Goal: Complete application form

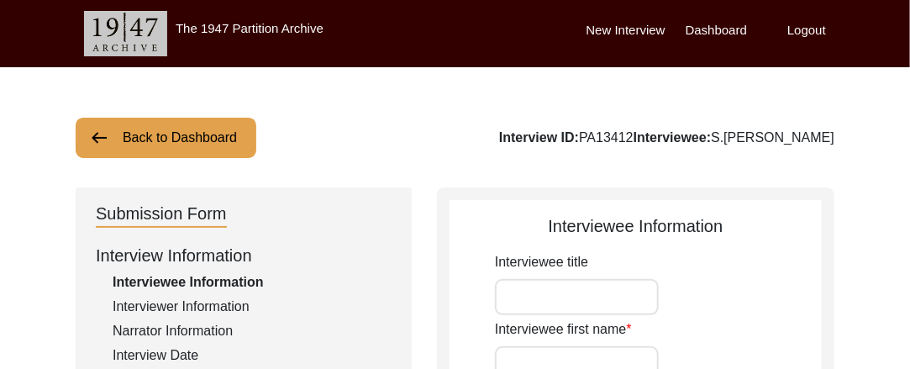
type input "Sardar"
type input "[PERSON_NAME]"
type input "Deepak"
type input "S.[PERSON_NAME]"
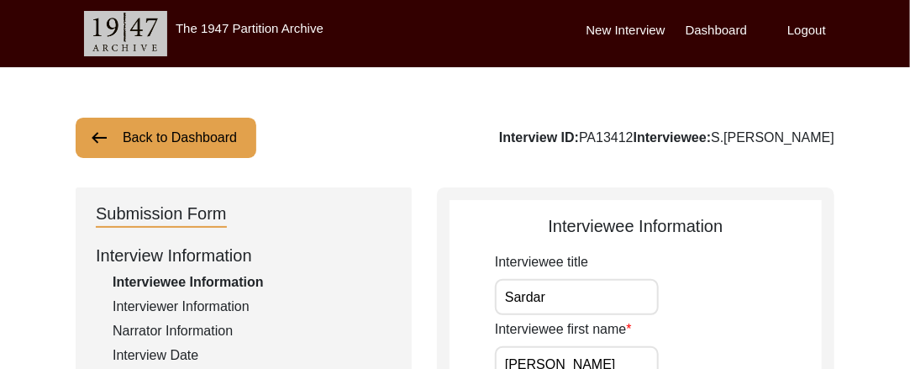
type input "Sardar"
type input "[PERSON_NAME]"
type input "[DATE]"
type input "93"
type input "[DEMOGRAPHIC_DATA]"
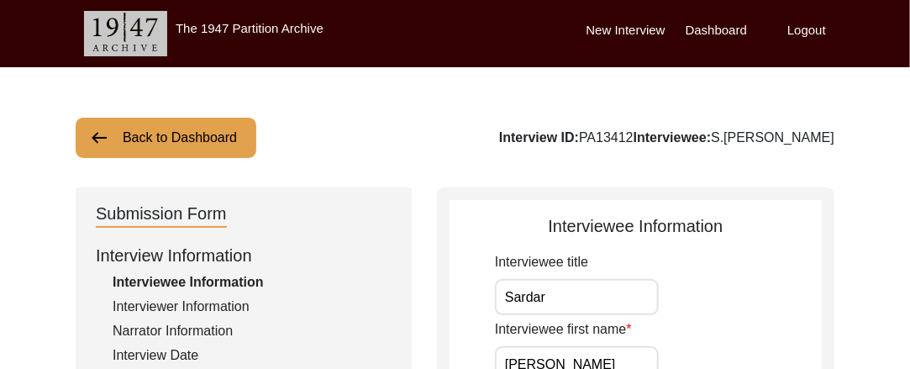
type input "No"
type input "[PERSON_NAME], Pahari"
type input "Pahari, Punjabi"
type input "[DEMOGRAPHIC_DATA]"
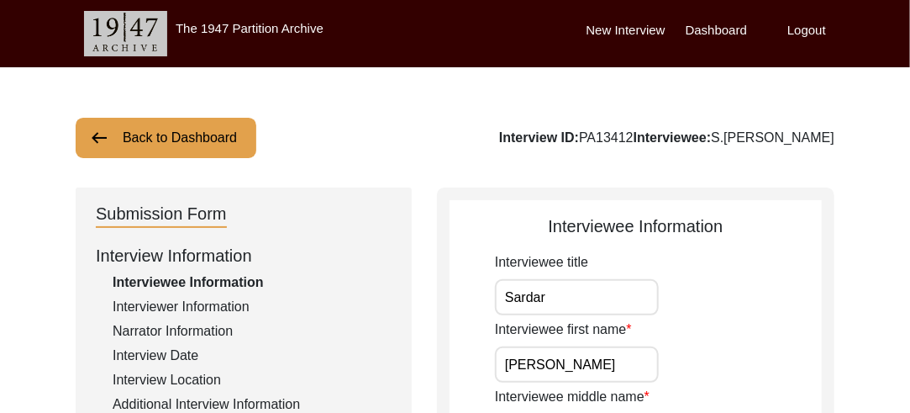
click at [166, 49] on img at bounding box center [125, 33] width 83 height 45
type input "Sardar"
type input "[PERSON_NAME]"
type input "Deepak"
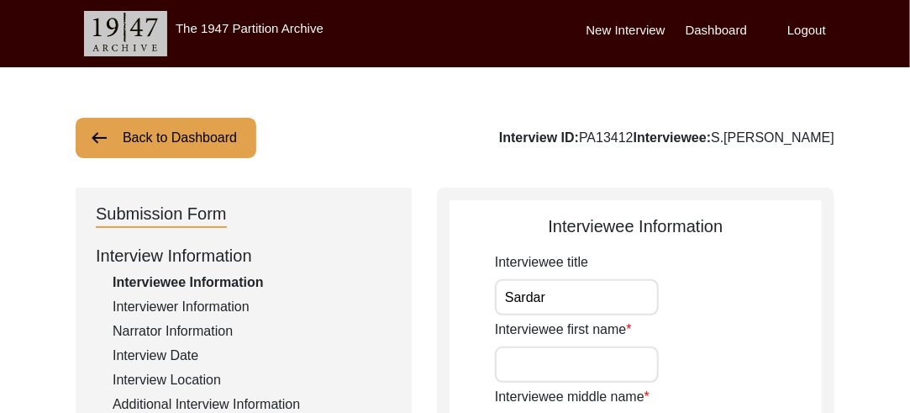
type input "S.[PERSON_NAME]"
type input "Sardar"
type input "[PERSON_NAME]"
type input "[DATE]"
type input "93"
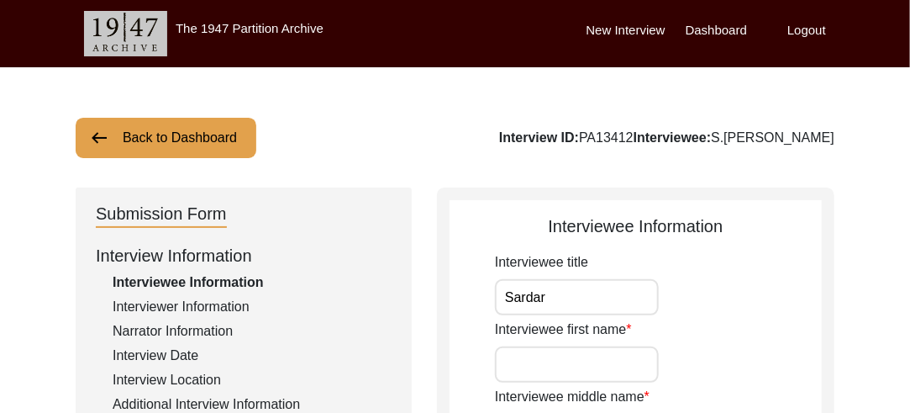
type input "[DEMOGRAPHIC_DATA]"
type input "No"
type input "[PERSON_NAME], Pahari"
type input "Pahari, Punjabi"
type input "[DEMOGRAPHIC_DATA]"
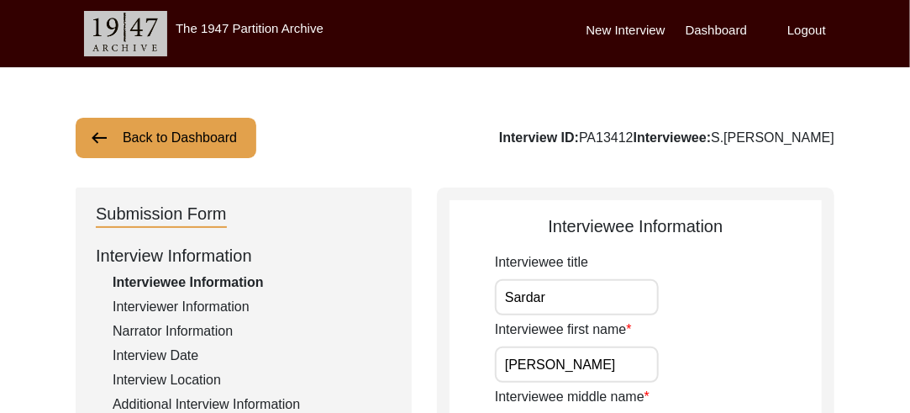
click at [810, 29] on label "Logout" at bounding box center [807, 30] width 39 height 19
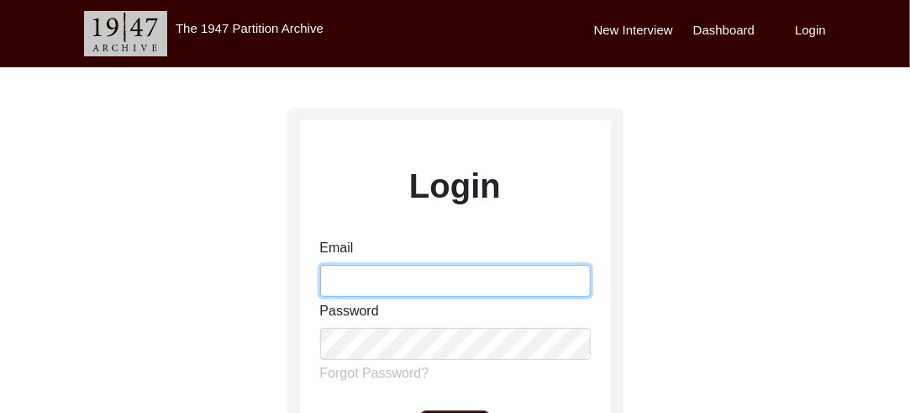
type input "[EMAIL_ADDRESS][DOMAIN_NAME]"
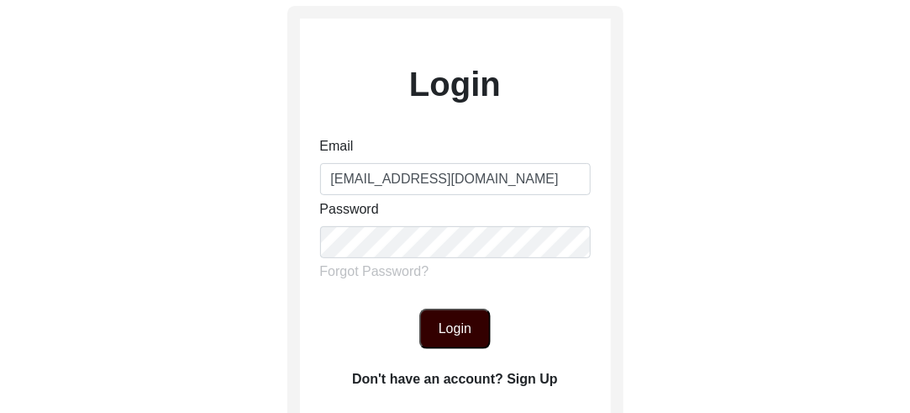
scroll to position [124, 0]
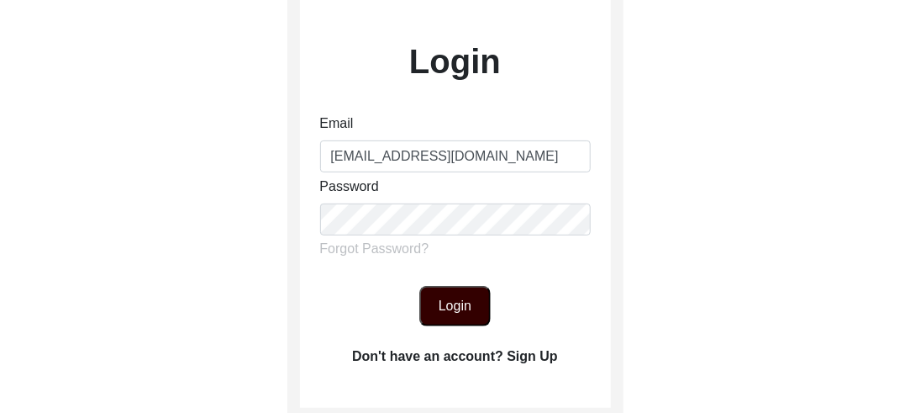
click at [335, 287] on div "Login" at bounding box center [455, 306] width 311 height 40
click at [447, 315] on button "Login" at bounding box center [454, 306] width 71 height 40
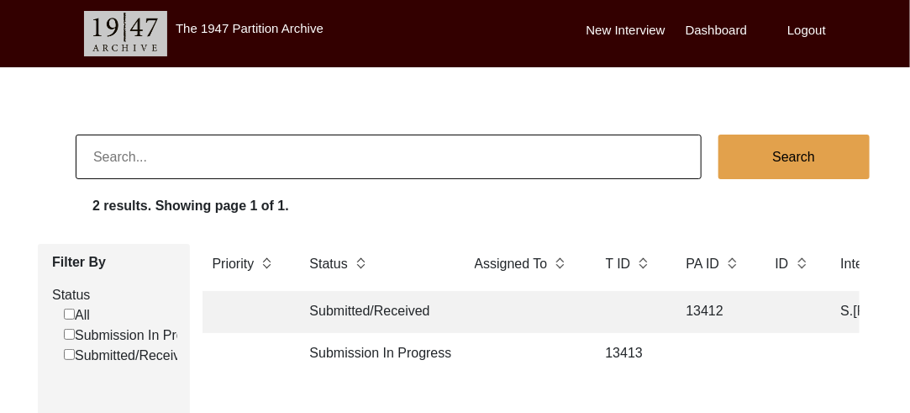
scroll to position [1, 0]
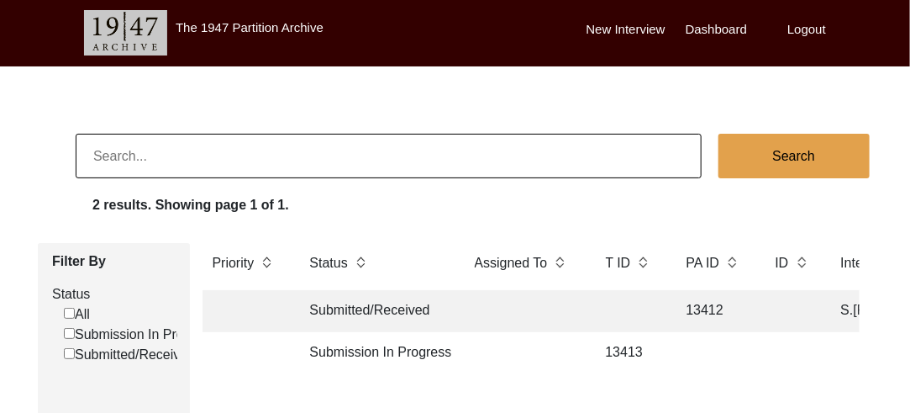
click at [257, 24] on label "The 1947 Partition Archive" at bounding box center [250, 27] width 148 height 14
click at [145, 25] on img at bounding box center [125, 32] width 83 height 45
click at [643, 30] on label "New Interview" at bounding box center [626, 29] width 79 height 19
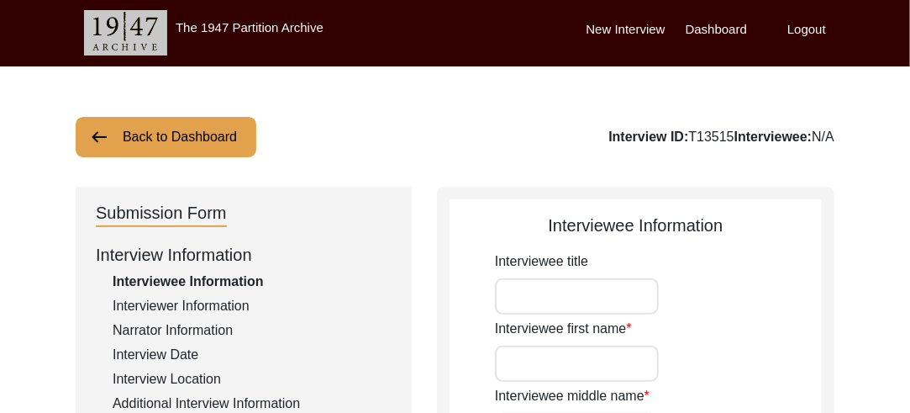
click at [726, 33] on label "Dashboard" at bounding box center [716, 29] width 61 height 19
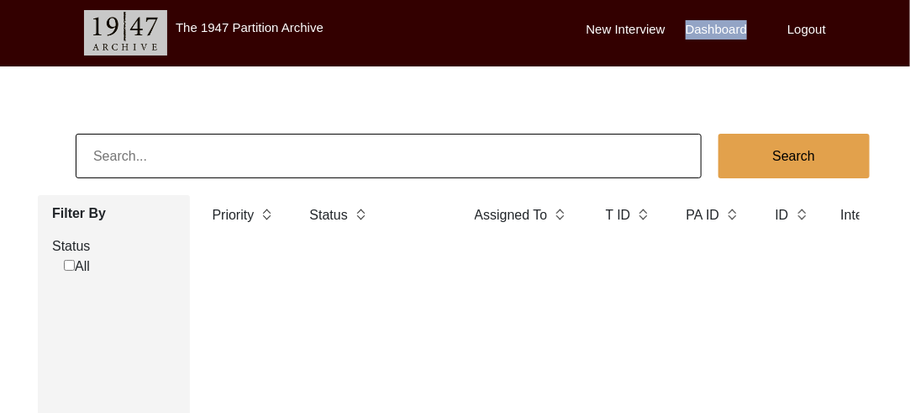
click at [726, 33] on label "Dashboard" at bounding box center [716, 29] width 61 height 19
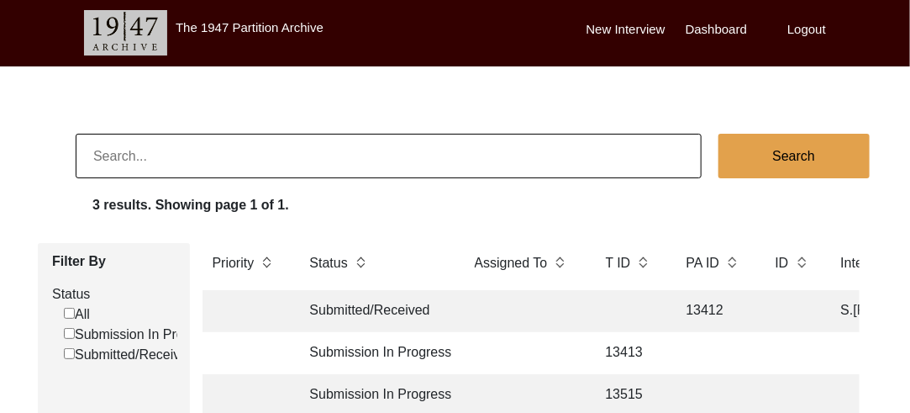
click at [191, 28] on label "The 1947 Partition Archive" at bounding box center [250, 27] width 148 height 14
click at [115, 34] on img at bounding box center [125, 32] width 83 height 45
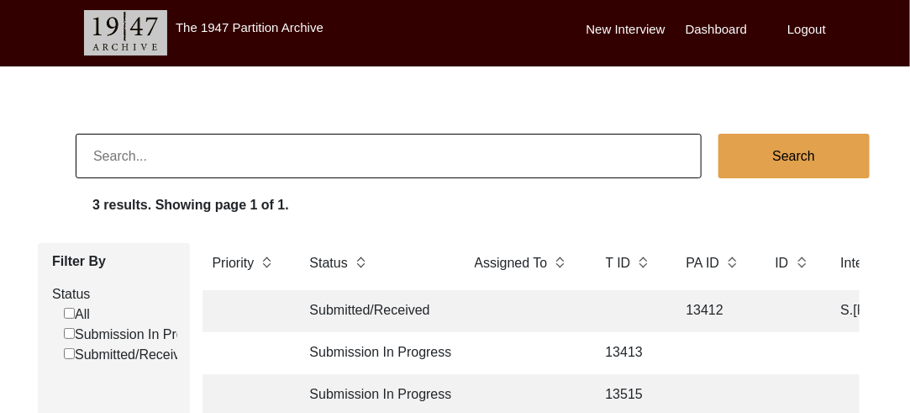
click at [115, 34] on img at bounding box center [125, 32] width 83 height 45
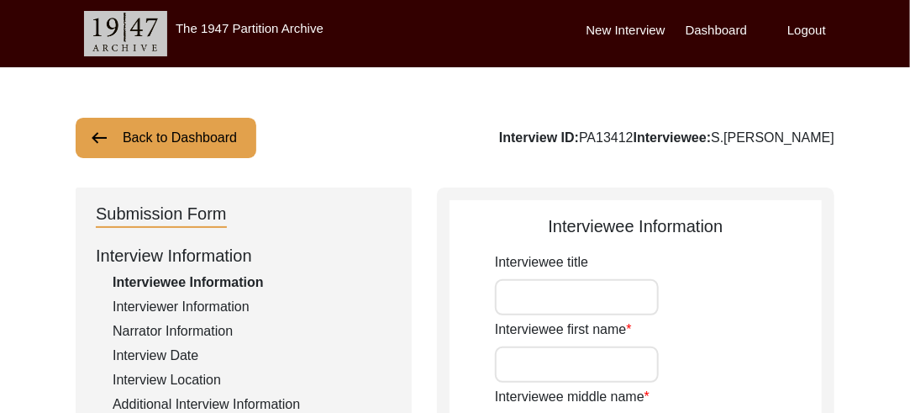
type input "Sardar"
type input "[PERSON_NAME]"
type input "Deepak"
type input "S.[PERSON_NAME]"
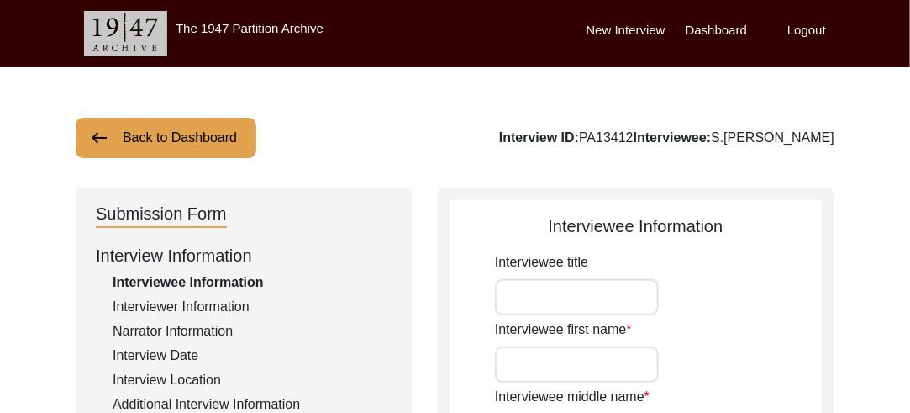
type input "Sardar"
type input "[PERSON_NAME]"
type input "[DATE]"
type input "93"
type input "[DEMOGRAPHIC_DATA]"
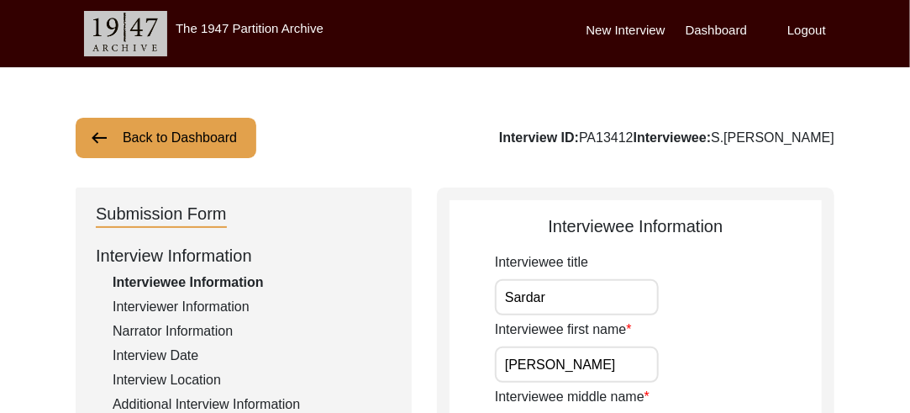
type input "No"
type input "[PERSON_NAME], Pahari"
type input "Pahari, Punjabi"
type input "[DEMOGRAPHIC_DATA]"
click at [805, 31] on label "Logout" at bounding box center [807, 30] width 39 height 19
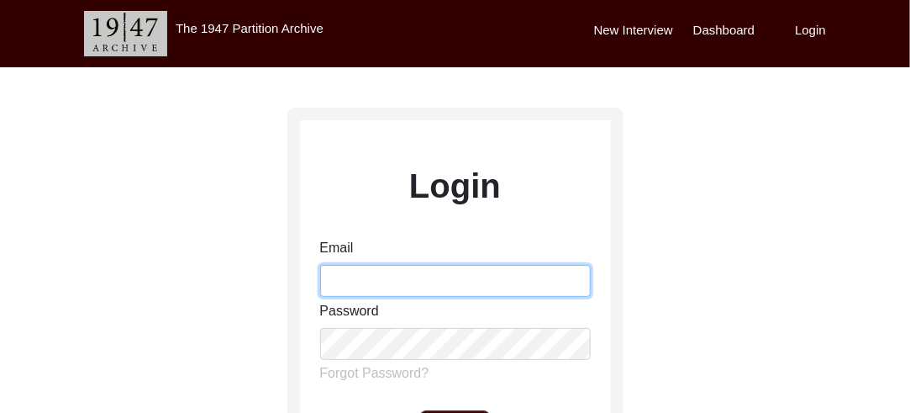
type input "[EMAIL_ADDRESS][DOMAIN_NAME]"
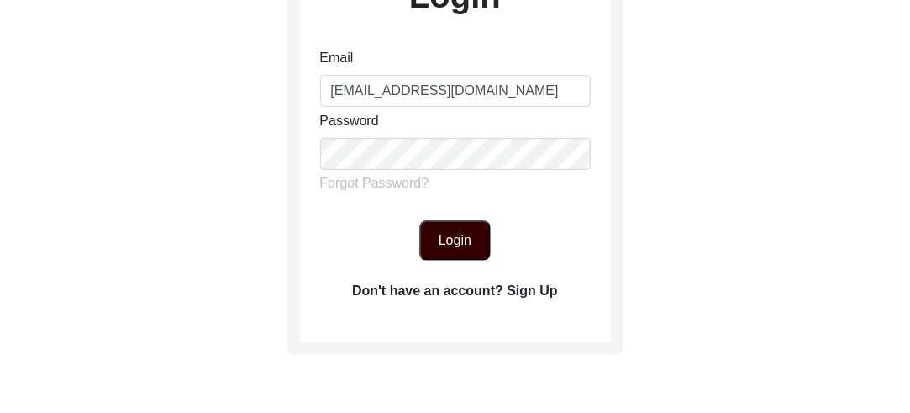
scroll to position [199, 0]
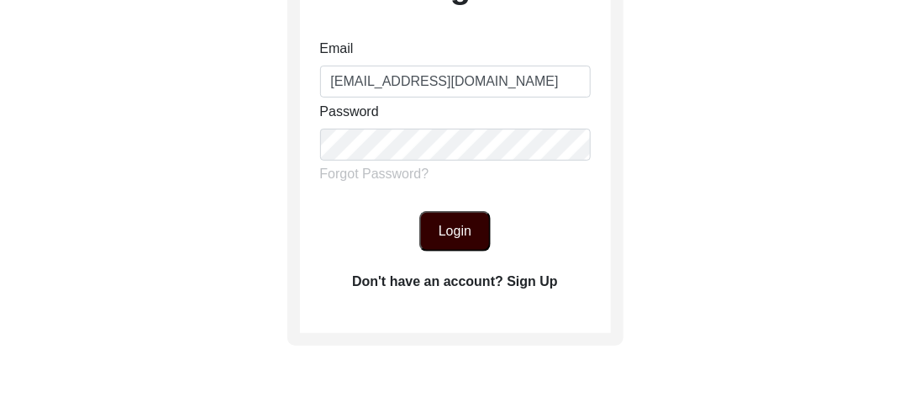
click at [540, 284] on label "Don't have an account? Sign Up" at bounding box center [455, 282] width 206 height 20
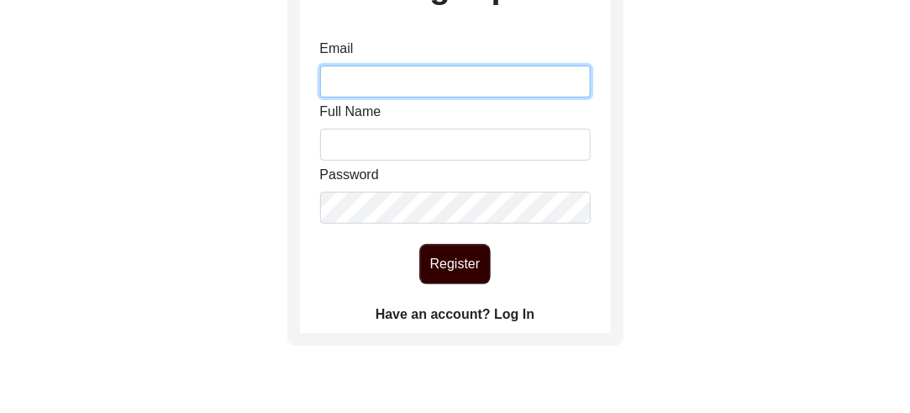
type input "[EMAIL_ADDRESS][DOMAIN_NAME]"
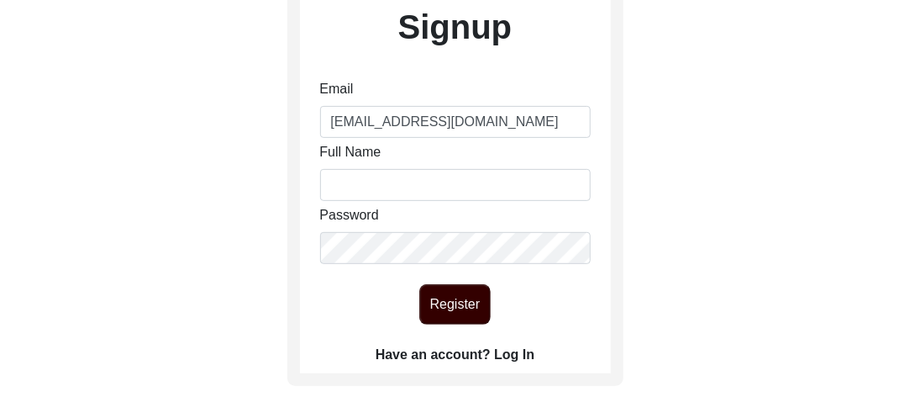
scroll to position [161, 0]
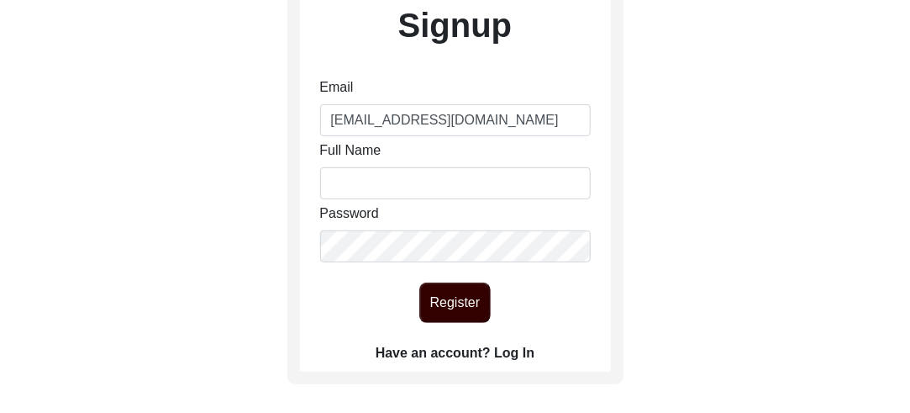
click at [519, 356] on label "Have an account? Log In" at bounding box center [455, 353] width 159 height 20
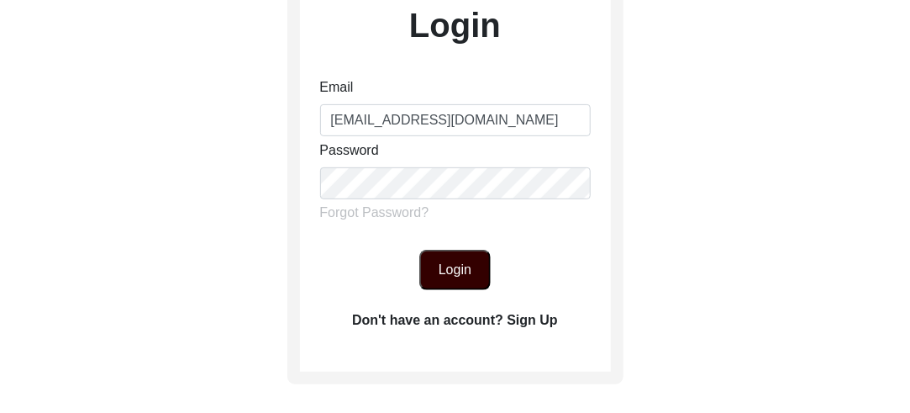
click at [461, 274] on button "Login" at bounding box center [454, 270] width 71 height 40
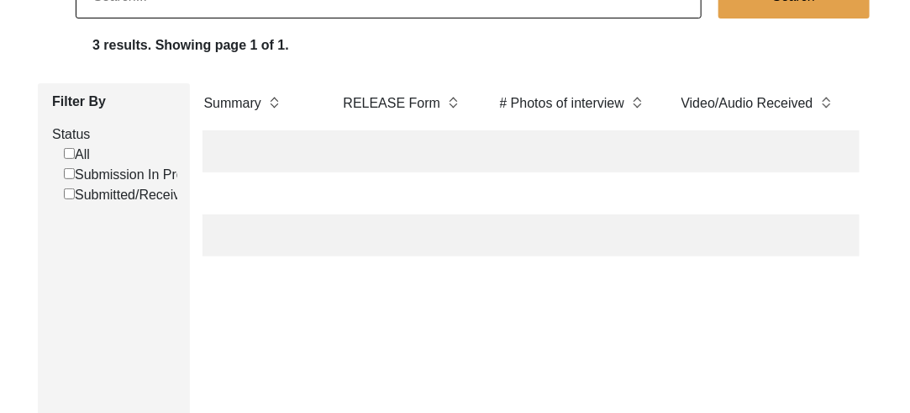
scroll to position [0, 2122]
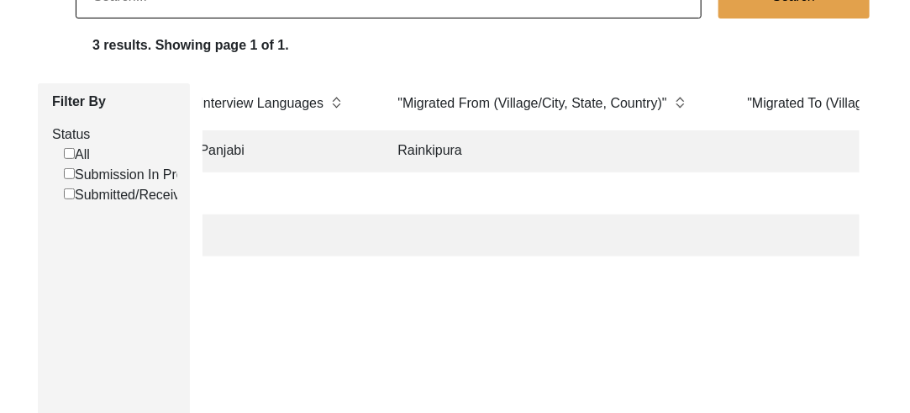
click at [612, 319] on div "Priority Status Assigned To T ID PA ID ID Interviewee Name Interviewer Intervie…" at bounding box center [531, 328] width 683 height 491
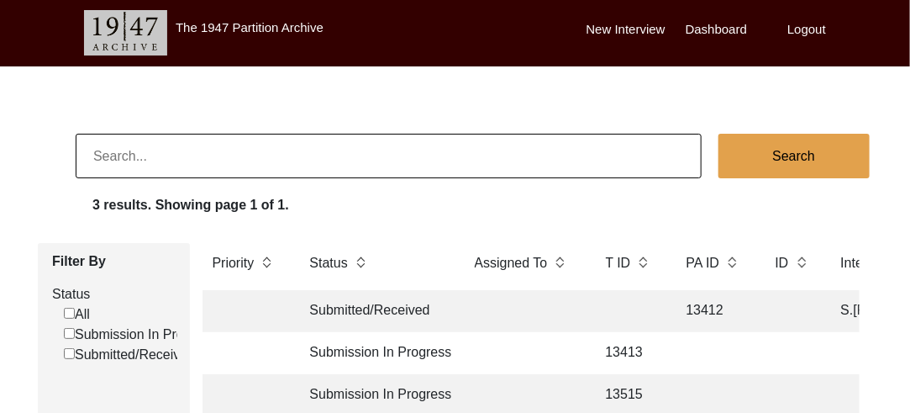
scroll to position [0, 0]
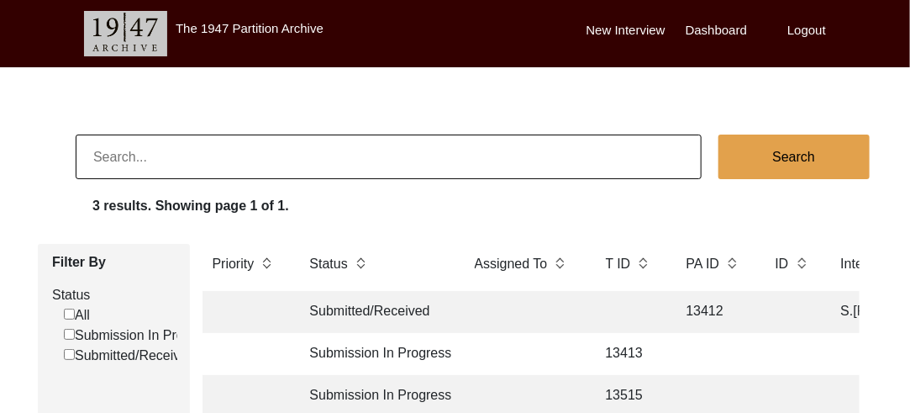
click at [269, 156] on input at bounding box center [389, 156] width 626 height 45
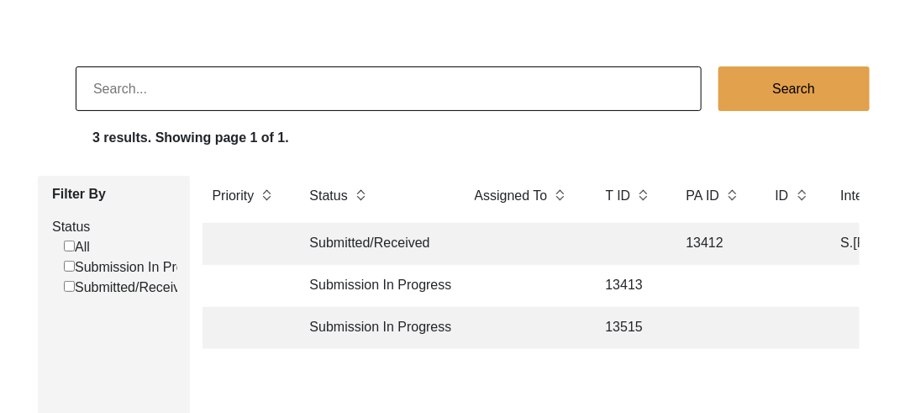
scroll to position [90, 0]
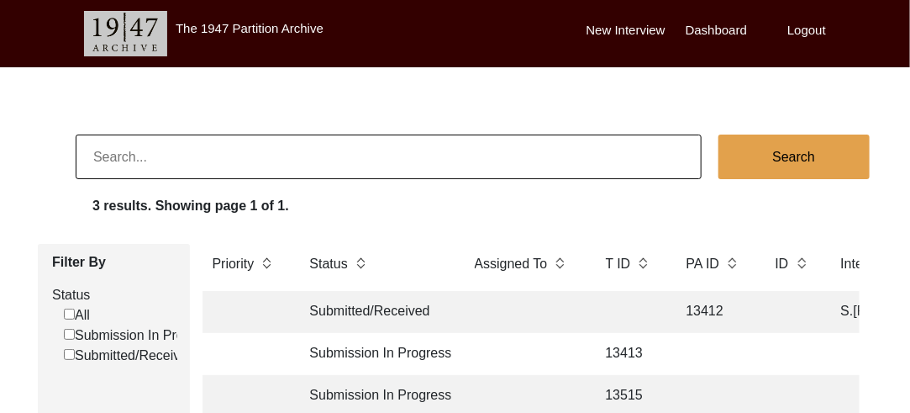
click at [133, 32] on img at bounding box center [125, 33] width 83 height 45
click at [136, 45] on img at bounding box center [125, 33] width 83 height 45
click at [134, 45] on img at bounding box center [125, 33] width 83 height 45
click at [235, 22] on label "The 1947 Partition Archive" at bounding box center [250, 28] width 148 height 14
click at [241, 22] on label "The 1947 Partition Archive" at bounding box center [250, 28] width 148 height 14
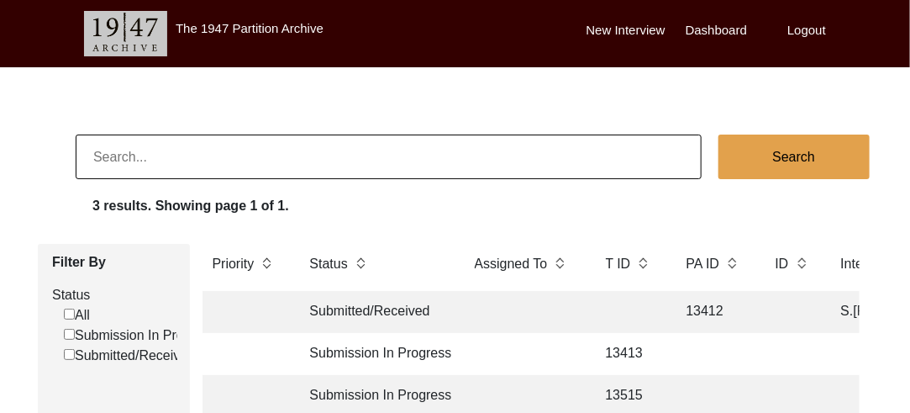
click at [239, 27] on label "The 1947 Partition Archive" at bounding box center [250, 28] width 148 height 14
click at [244, 24] on label "The 1947 Partition Archive" at bounding box center [250, 28] width 148 height 14
click at [818, 28] on label "Logout" at bounding box center [807, 30] width 39 height 19
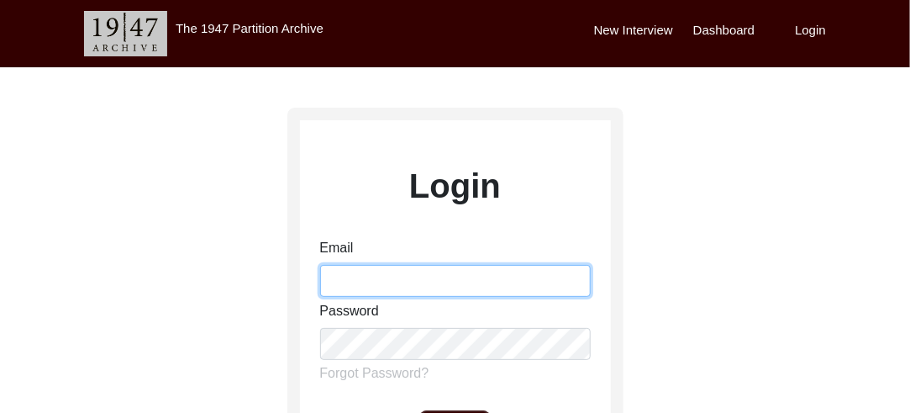
type input "[EMAIL_ADDRESS][DOMAIN_NAME]"
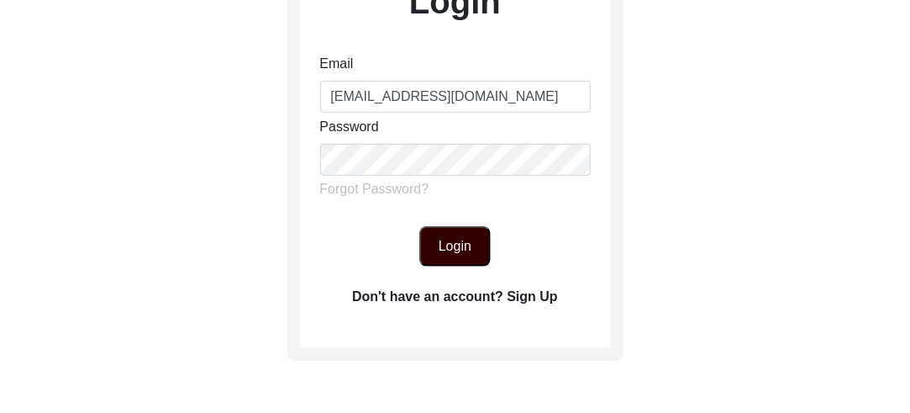
scroll to position [194, 0]
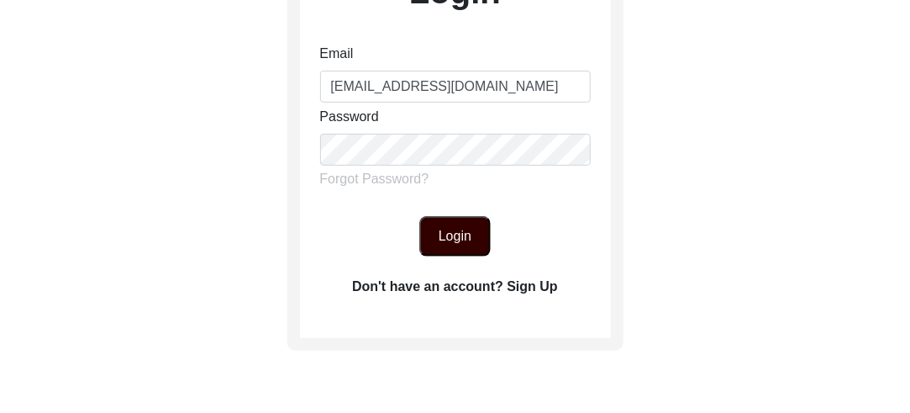
click at [415, 275] on div "Login Email [EMAIL_ADDRESS][DOMAIN_NAME] Password Forgot Password? Login Don't …" at bounding box center [455, 134] width 311 height 337
click at [415, 277] on label "Don't have an account? Sign Up" at bounding box center [455, 287] width 206 height 20
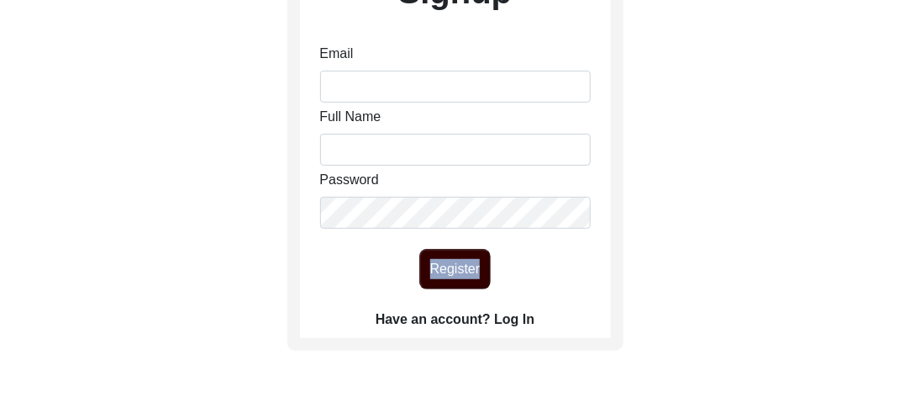
click at [415, 277] on div "Register" at bounding box center [455, 269] width 311 height 40
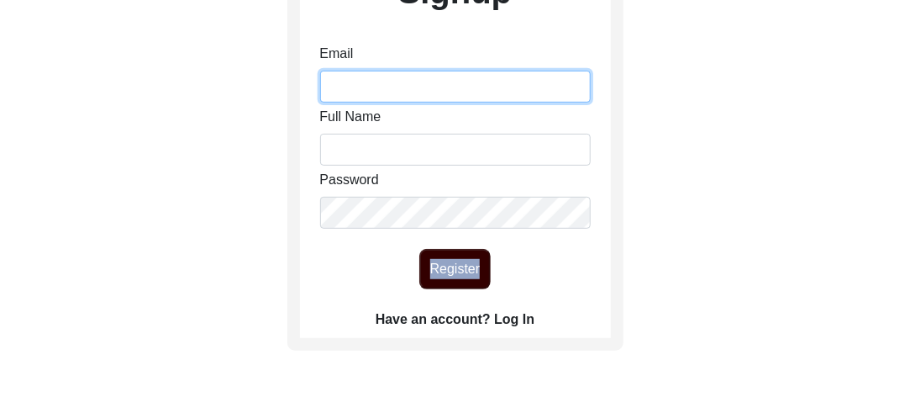
type input "[EMAIL_ADDRESS][DOMAIN_NAME]"
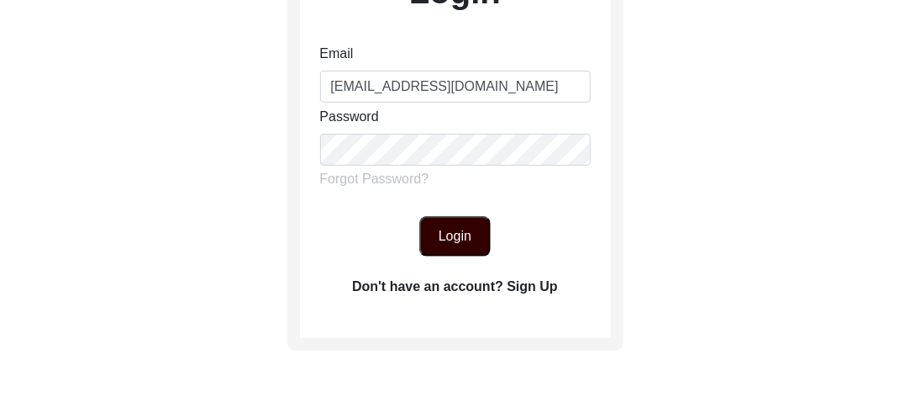
click at [466, 224] on button "Login" at bounding box center [454, 236] width 71 height 40
